Goal: Task Accomplishment & Management: Use online tool/utility

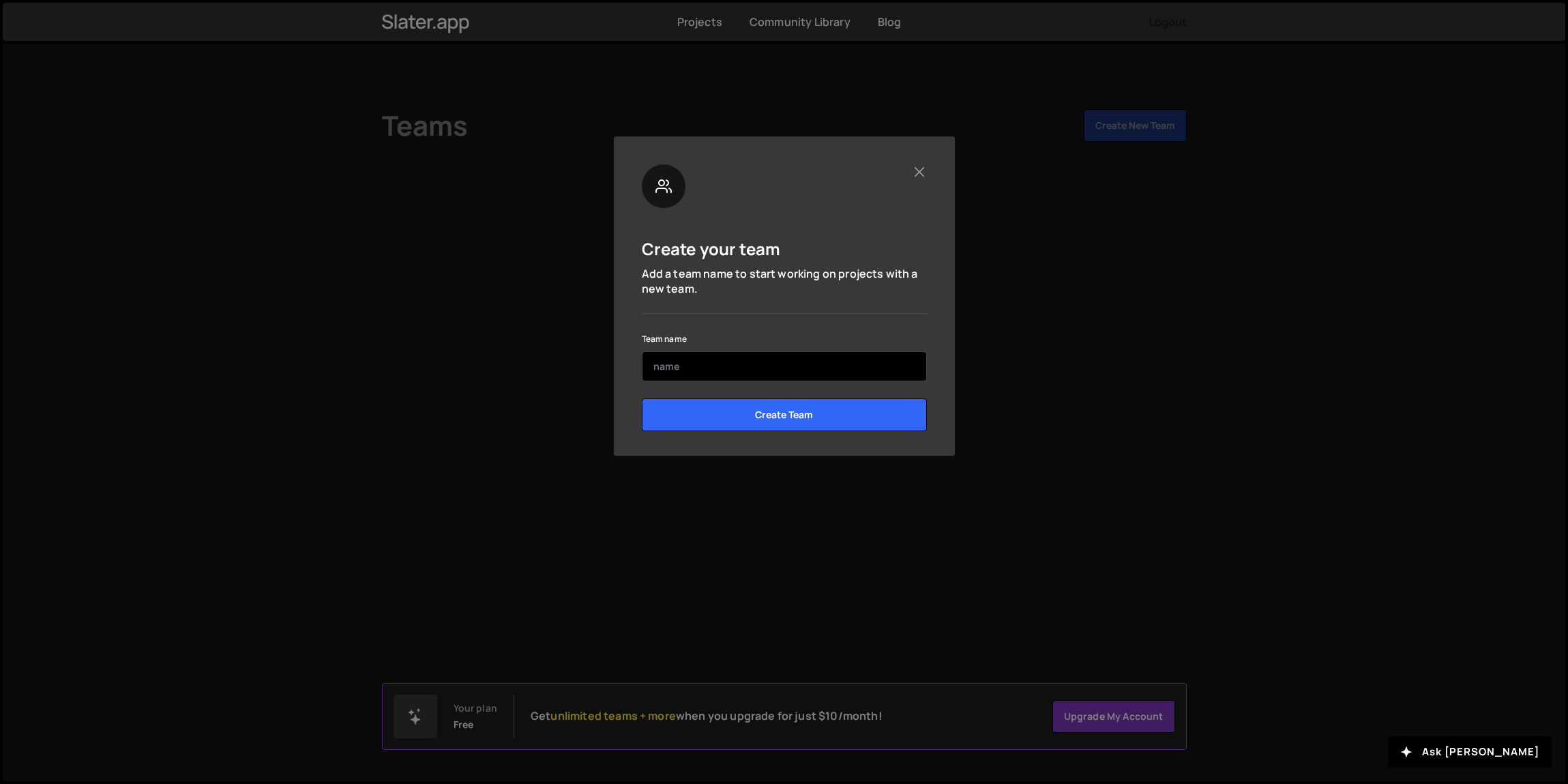
click at [740, 369] on input "text" at bounding box center [784, 366] width 285 height 30
type input "Kar"
click at [868, 294] on p "Add a team name to start working on projects with a new team." at bounding box center [784, 281] width 285 height 31
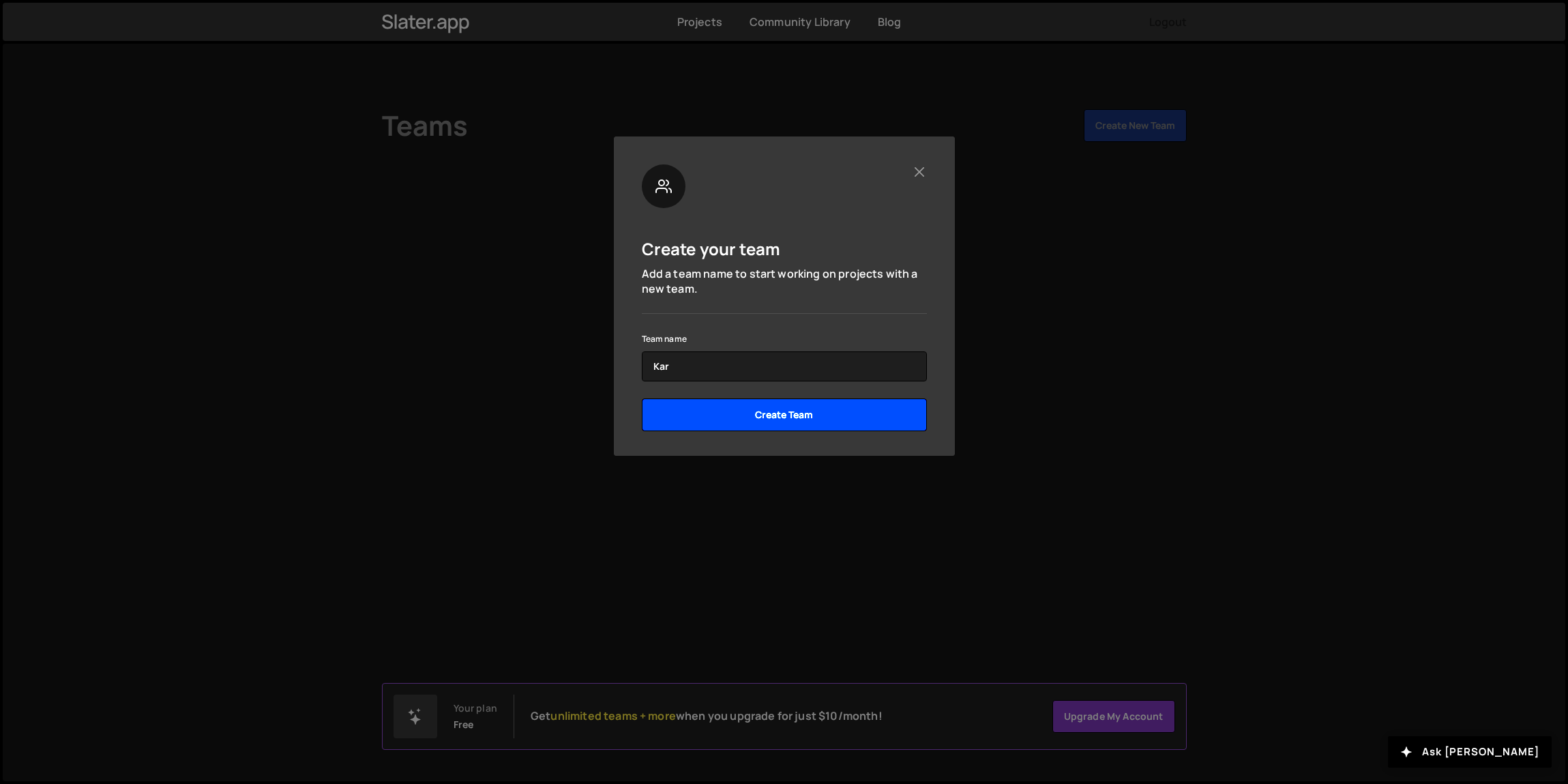
click at [871, 419] on input "Create Team" at bounding box center [784, 415] width 285 height 33
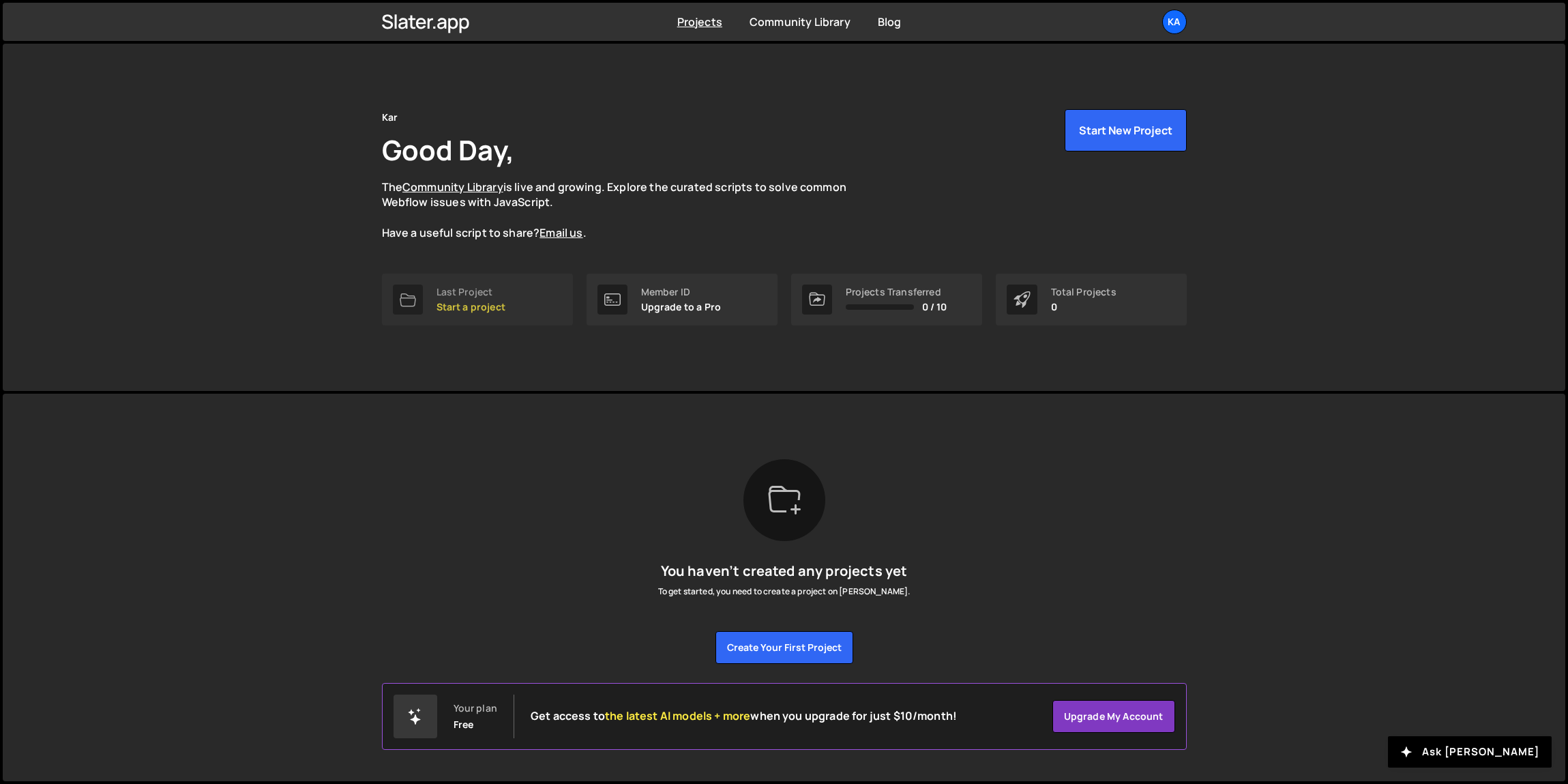
click at [468, 299] on div "Last Project Start a project" at bounding box center [471, 300] width 69 height 26
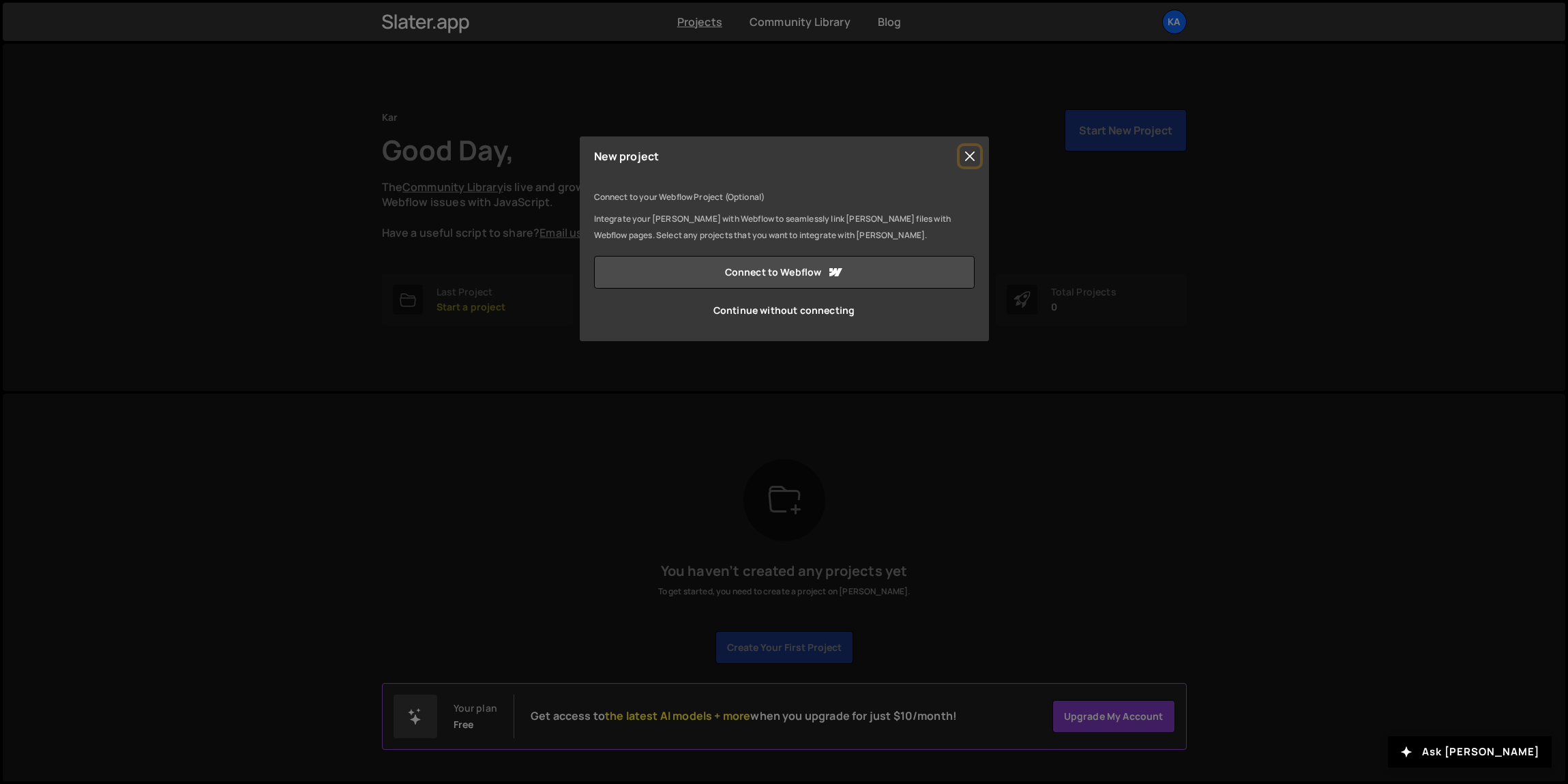
click at [976, 158] on button "Close" at bounding box center [969, 156] width 21 height 21
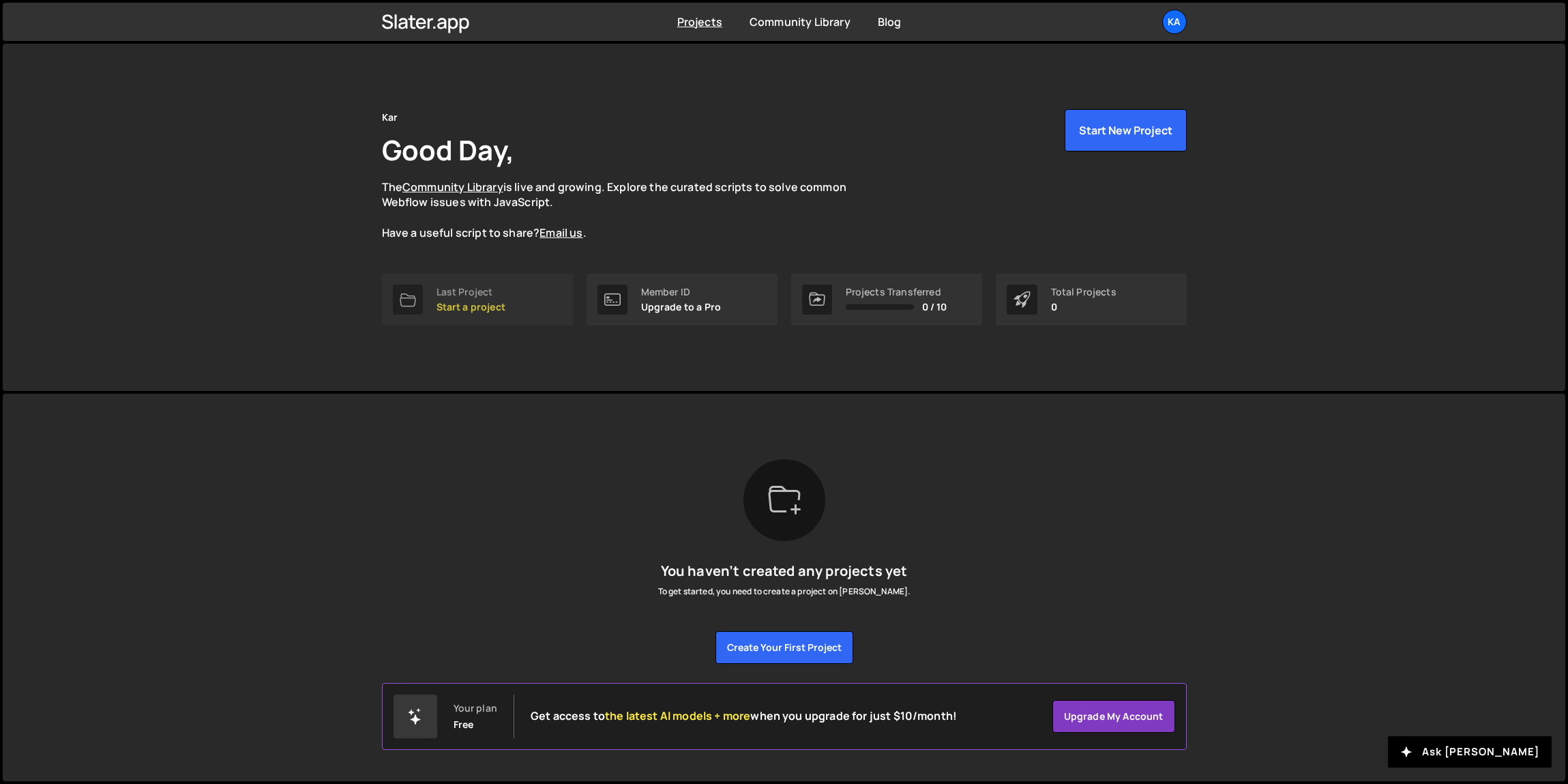
click at [437, 292] on div "Last Project" at bounding box center [471, 292] width 69 height 11
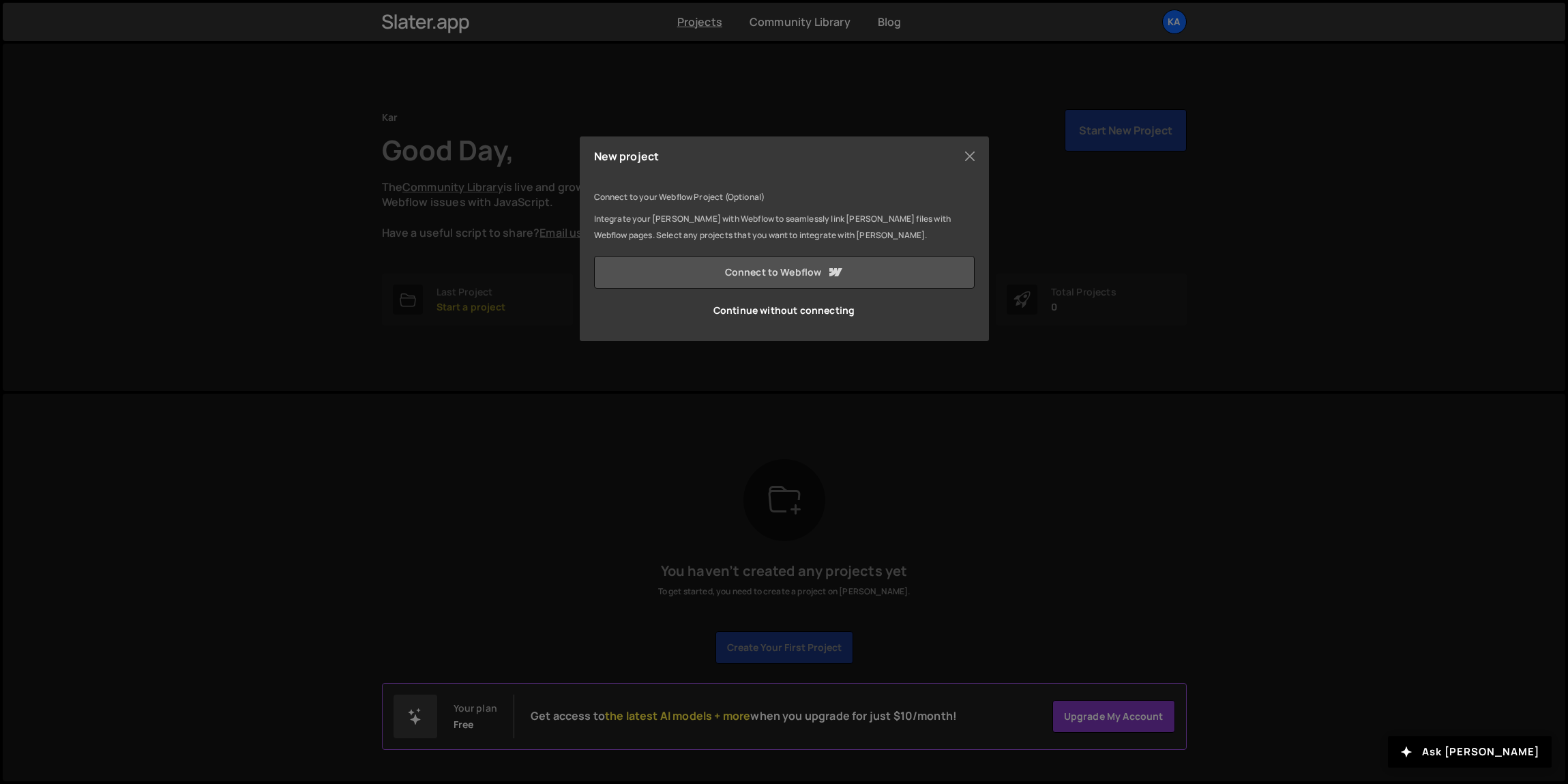
click at [779, 270] on link "Connect to Webflow" at bounding box center [784, 272] width 381 height 33
